Goal: Book appointment/travel/reservation

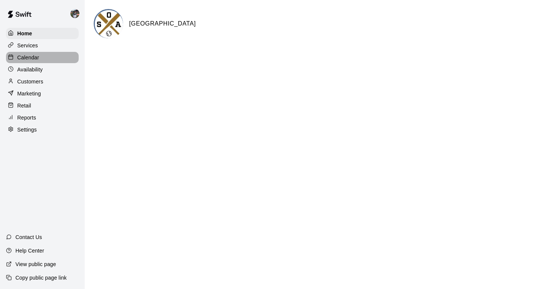
click at [30, 58] on p "Calendar" at bounding box center [28, 58] width 22 height 8
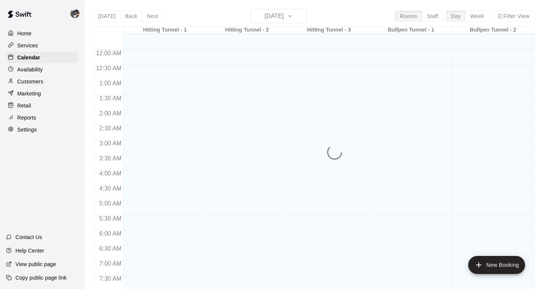
scroll to position [452, 0]
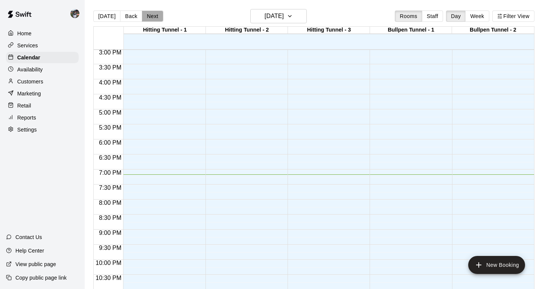
click at [152, 15] on button "Next" at bounding box center [152, 16] width 21 height 11
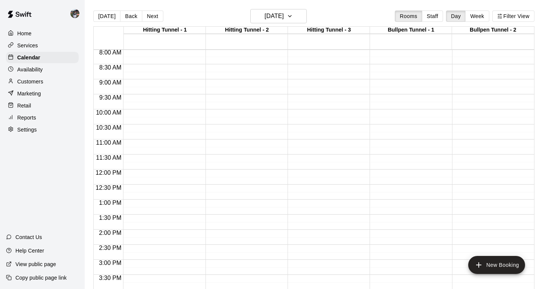
scroll to position [237, 0]
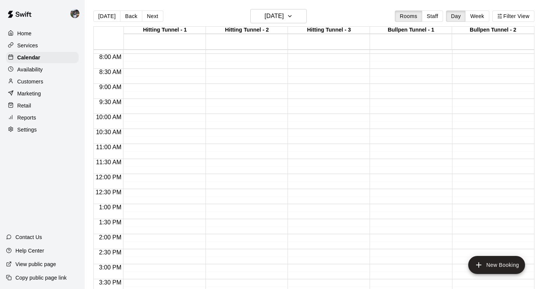
click at [325, 90] on div "12:00 AM – 5:00 AM Closed 11:00 PM – 11:59 PM Closed" at bounding box center [326, 174] width 78 height 722
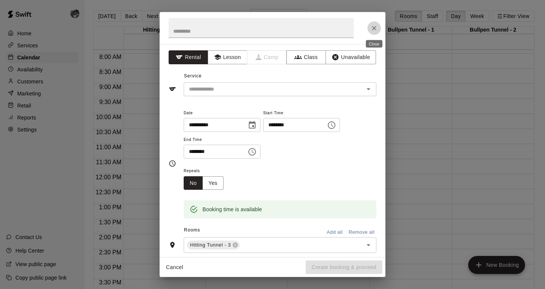
click at [375, 30] on icon "Close" at bounding box center [374, 28] width 8 height 8
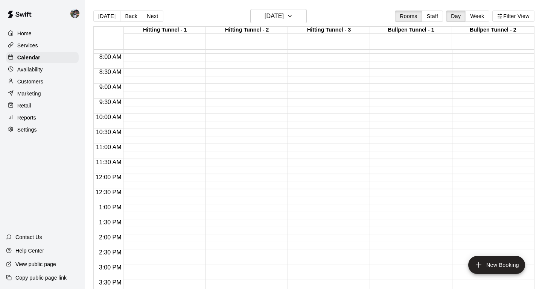
click at [318, 119] on div "12:00 AM – 5:00 AM Closed 11:00 PM – 11:59 PM Closed" at bounding box center [326, 174] width 78 height 722
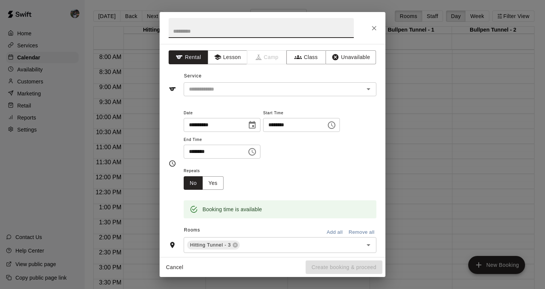
click at [254, 150] on icon "Choose time, selected time is 10:30 AM" at bounding box center [253, 151] width 2 height 3
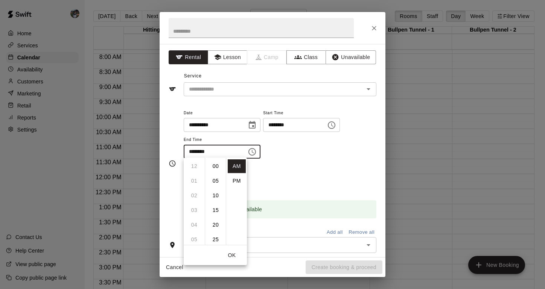
scroll to position [88, 0]
click at [194, 179] on li "11" at bounding box center [194, 181] width 18 height 14
click at [217, 166] on li "00" at bounding box center [215, 166] width 18 height 14
type input "********"
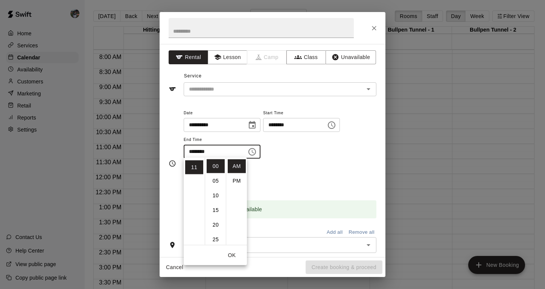
click at [230, 253] on button "OK" at bounding box center [232, 256] width 24 height 14
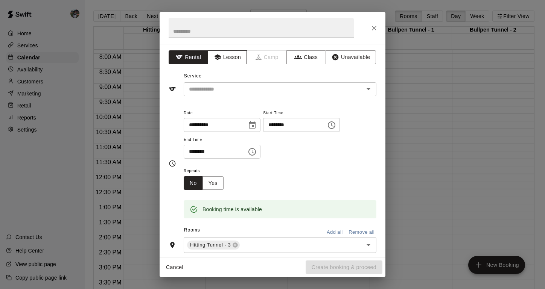
click at [223, 62] on button "Lesson" at bounding box center [227, 57] width 39 height 14
click at [221, 89] on input "text" at bounding box center [269, 89] width 166 height 9
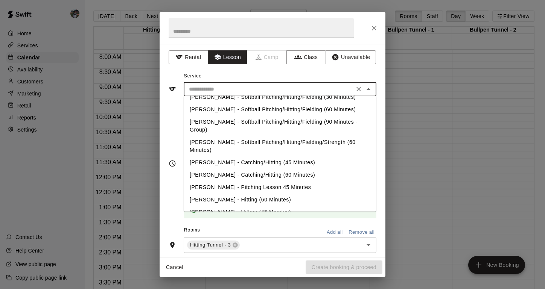
scroll to position [9, 0]
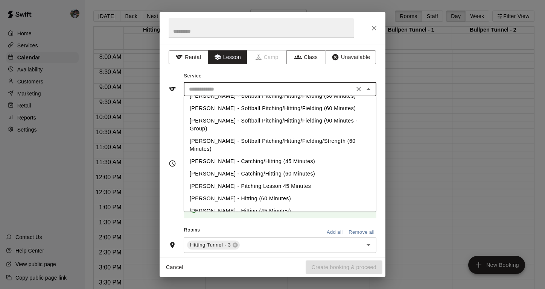
click at [228, 193] on li "[PERSON_NAME] - Hitting (60 Minutes)" at bounding box center [280, 199] width 193 height 12
type input "**********"
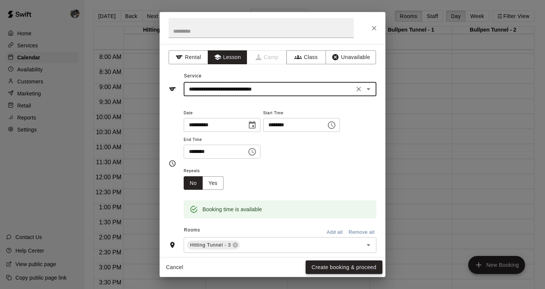
click at [315, 267] on button "Create booking & proceed" at bounding box center [343, 268] width 77 height 14
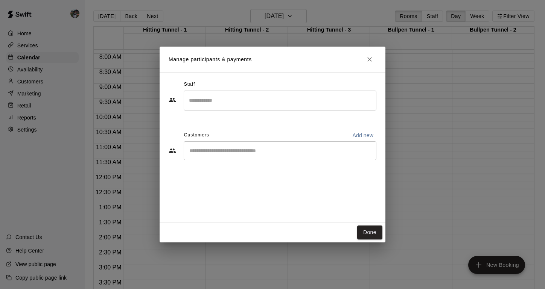
click at [223, 114] on div "Staff ​ Customers Add new ​" at bounding box center [272, 123] width 208 height 89
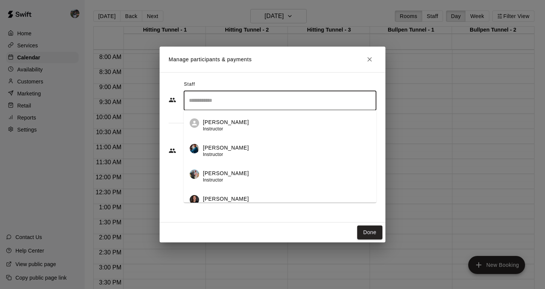
click at [220, 105] on input "Search staff" at bounding box center [280, 100] width 186 height 13
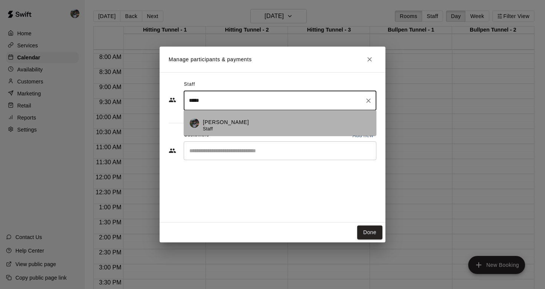
click at [210, 127] on span "Staff" at bounding box center [208, 128] width 10 height 5
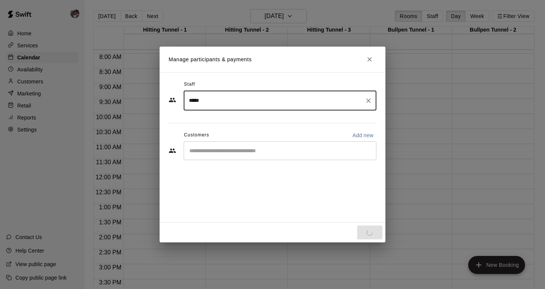
type input "*****"
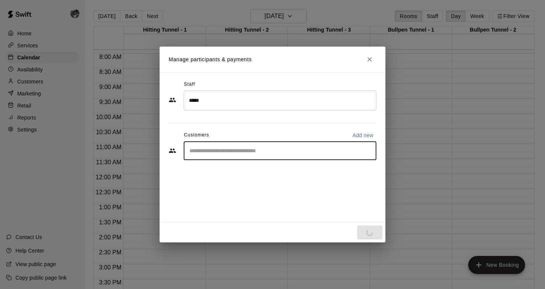
click at [204, 153] on input "Start typing to search customers..." at bounding box center [280, 151] width 186 height 8
type input "*****"
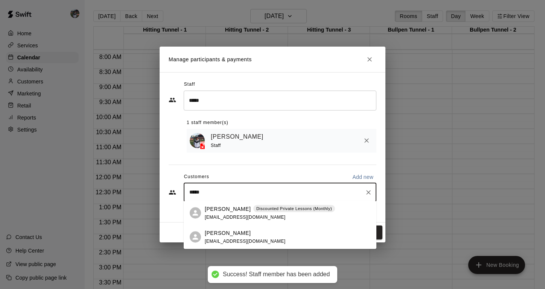
click at [244, 213] on div "[PERSON_NAME] Discounted Private Lessons (Monthly) [EMAIL_ADDRESS][DOMAIN_NAME]" at bounding box center [270, 213] width 130 height 16
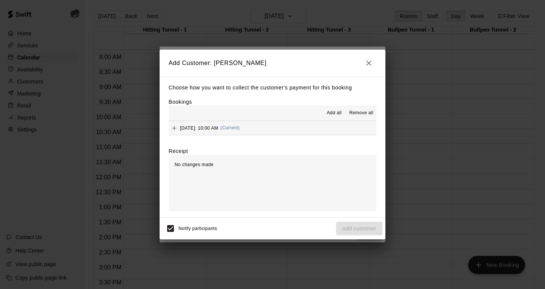
click at [203, 132] on div "[DATE]: 10:00 AM (Current)" at bounding box center [203, 128] width 71 height 11
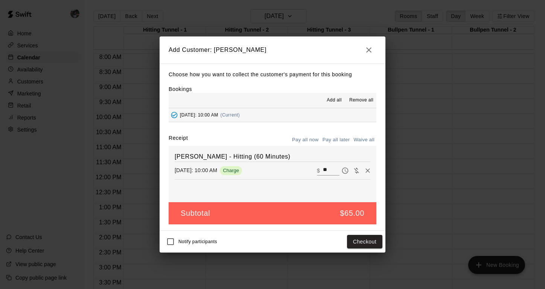
click at [328, 141] on button "Pay all later" at bounding box center [335, 140] width 31 height 12
click at [354, 244] on button "Add customer" at bounding box center [359, 242] width 46 height 14
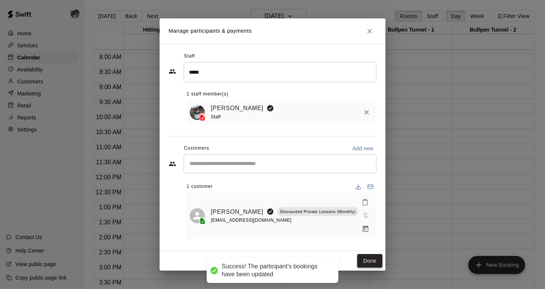
click at [375, 254] on button "Done" at bounding box center [369, 261] width 25 height 14
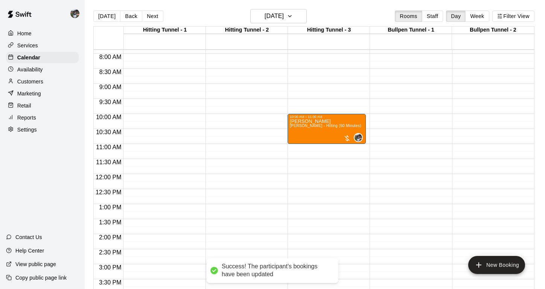
click at [330, 148] on div "12:00 AM – 5:00 AM Closed 10:00 AM – 11:00 AM [PERSON_NAME] [PERSON_NAME] - Hit…" at bounding box center [326, 174] width 78 height 722
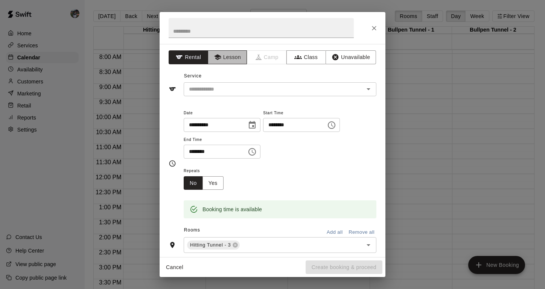
click at [228, 58] on button "Lesson" at bounding box center [227, 57] width 39 height 14
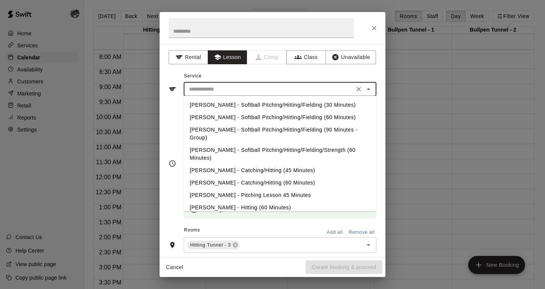
click at [216, 88] on input "text" at bounding box center [269, 89] width 166 height 9
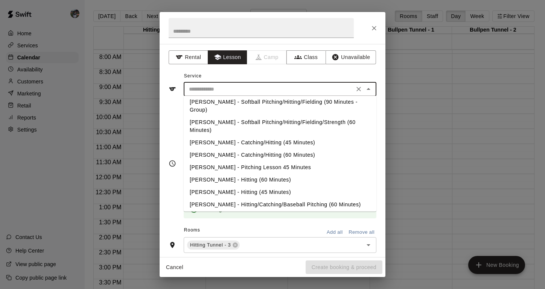
click at [208, 174] on li "[PERSON_NAME] - Hitting (60 Minutes)" at bounding box center [280, 180] width 193 height 12
type input "**********"
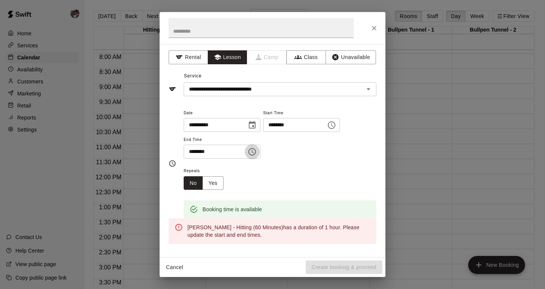
click at [256, 154] on icon "Choose time, selected time is 11:30 AM" at bounding box center [252, 152] width 8 height 8
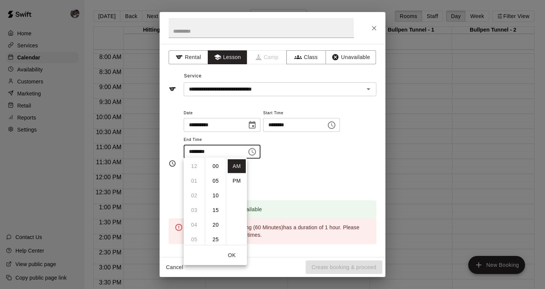
scroll to position [88, 0]
click at [232, 184] on li "PM" at bounding box center [237, 181] width 18 height 14
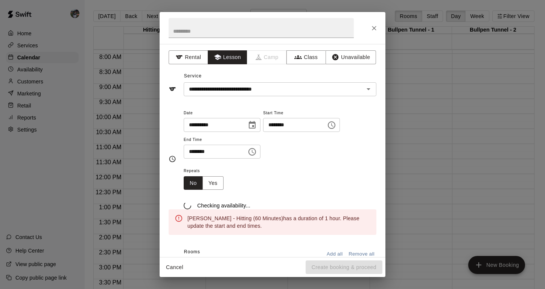
scroll to position [14, 0]
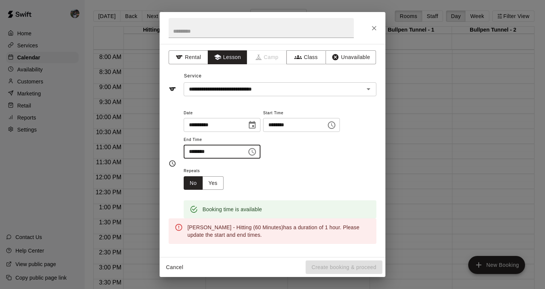
click at [203, 153] on input "********" at bounding box center [213, 152] width 58 height 14
click at [190, 149] on input "********" at bounding box center [213, 152] width 58 height 14
click at [193, 152] on input "********" at bounding box center [213, 152] width 58 height 14
click at [210, 152] on input "********" at bounding box center [213, 152] width 58 height 14
click at [253, 153] on icon "Choose time, selected time is 11:30 PM" at bounding box center [252, 152] width 8 height 8
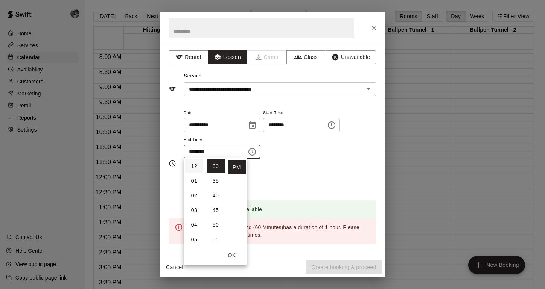
scroll to position [0, 0]
click at [196, 165] on li "12" at bounding box center [194, 166] width 18 height 14
click at [217, 166] on li "00" at bounding box center [215, 166] width 18 height 14
type input "********"
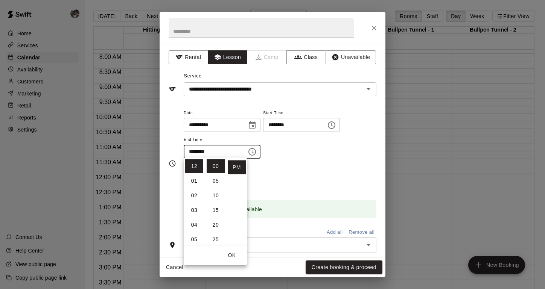
click at [233, 260] on button "OK" at bounding box center [232, 256] width 24 height 14
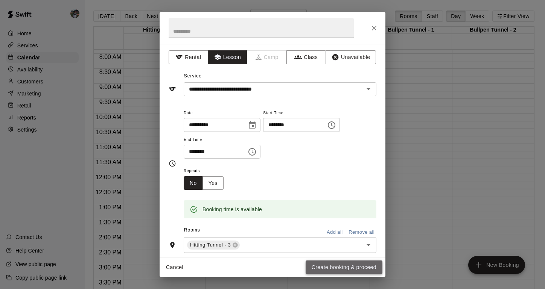
click at [326, 265] on button "Create booking & proceed" at bounding box center [343, 268] width 77 height 14
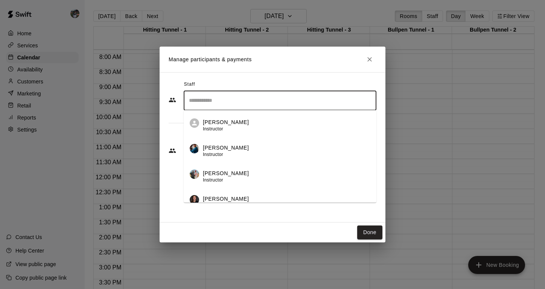
click at [200, 99] on input "Search staff" at bounding box center [280, 100] width 186 height 13
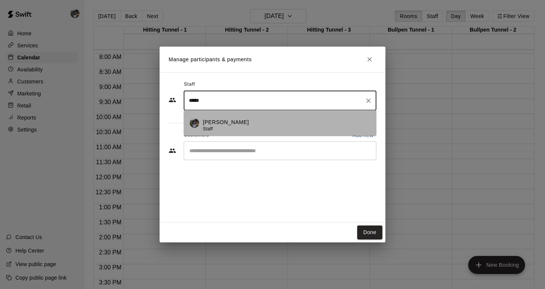
click at [205, 132] on span "Staff" at bounding box center [208, 128] width 10 height 5
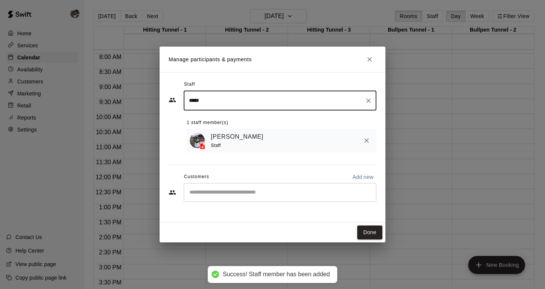
type input "*****"
click at [210, 189] on input "Start typing to search customers..." at bounding box center [280, 193] width 186 height 8
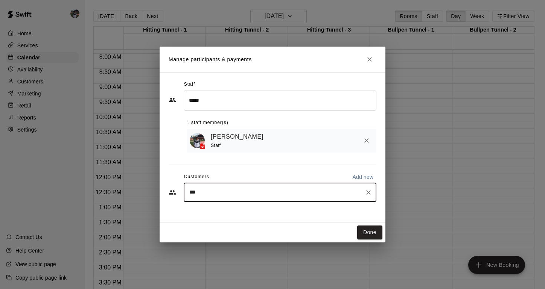
type input "****"
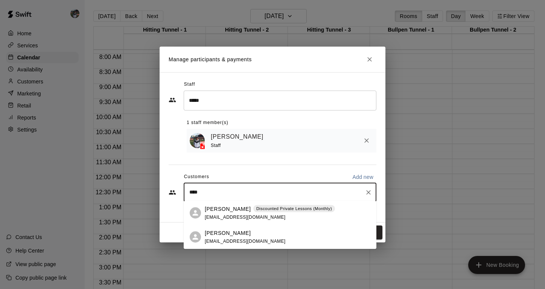
click at [263, 212] on p "Discounted Private Lessons (Monthly)" at bounding box center [294, 209] width 76 height 6
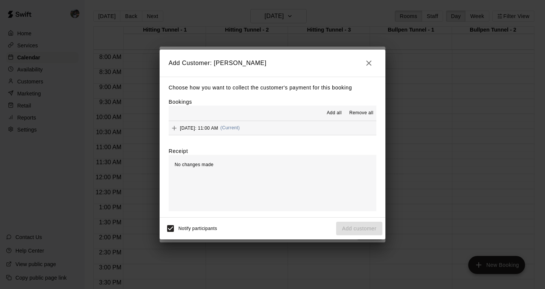
click at [200, 130] on div "[DATE]: 11:00 AM (Current)" at bounding box center [203, 128] width 71 height 11
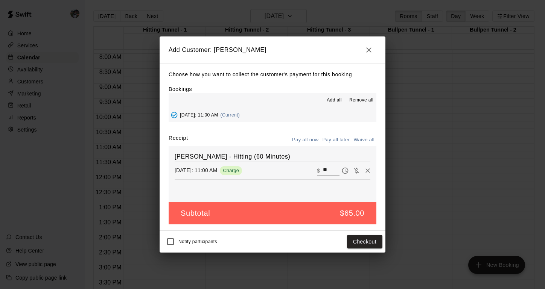
click at [331, 139] on button "Pay all later" at bounding box center [335, 140] width 31 height 12
click at [354, 243] on button "Add customer" at bounding box center [359, 242] width 46 height 14
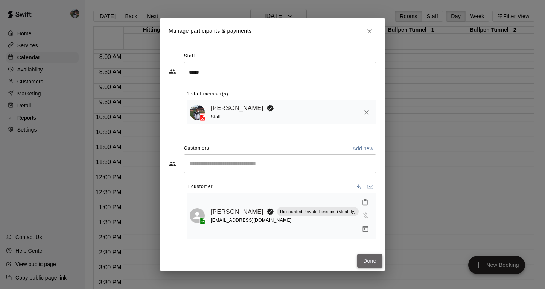
click at [373, 254] on button "Done" at bounding box center [369, 261] width 25 height 14
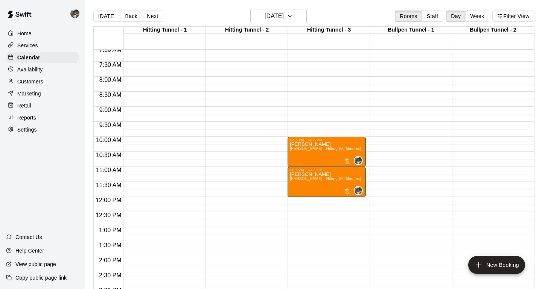
scroll to position [213, 0]
